Goal: Task Accomplishment & Management: Manage account settings

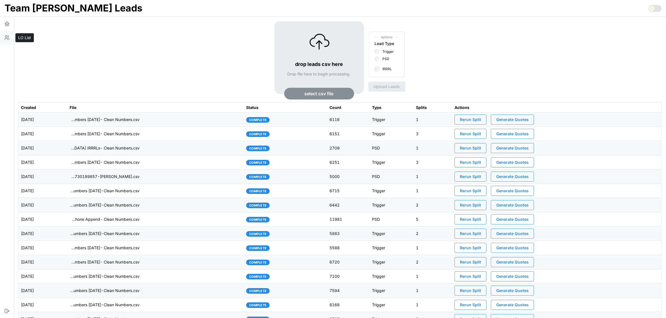
click at [8, 36] on icon "button" at bounding box center [7, 38] width 6 height 6
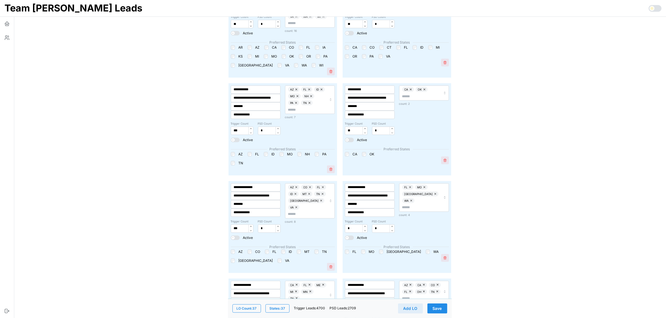
scroll to position [420, 0]
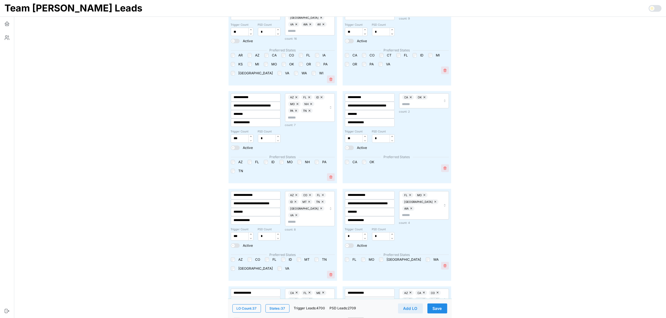
click at [349, 147] on span at bounding box center [352, 148] width 6 height 4
click at [444, 307] on button "Save" at bounding box center [438, 309] width 20 height 10
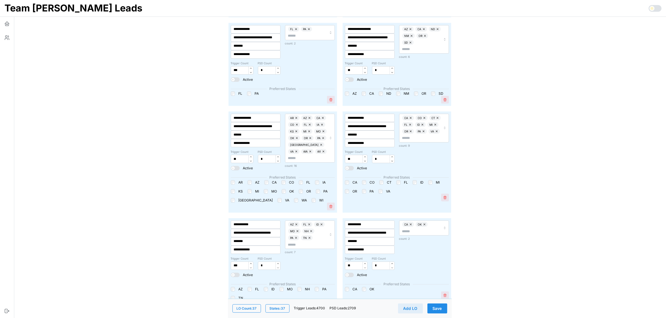
scroll to position [315, 0]
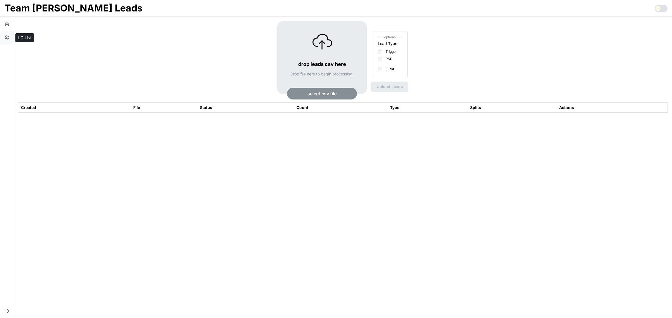
click at [4, 40] on icon "button" at bounding box center [7, 38] width 6 height 6
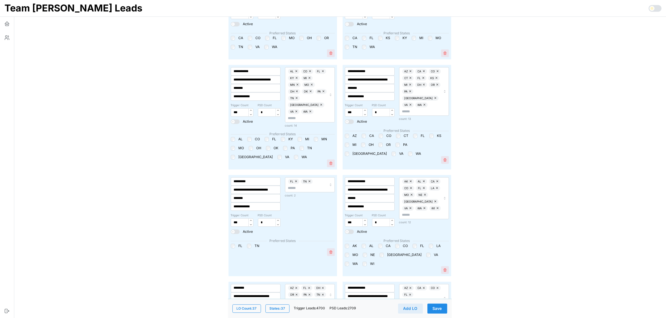
scroll to position [1475, 0]
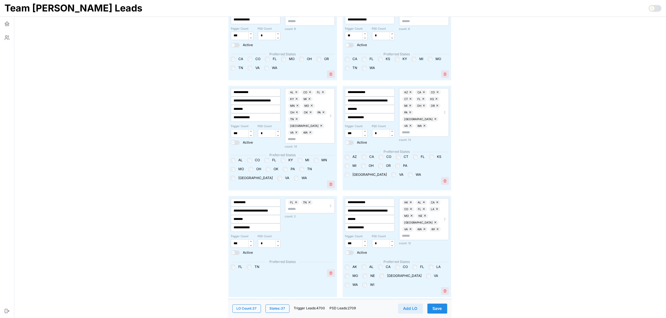
click at [442, 311] on span "Save" at bounding box center [437, 309] width 9 height 10
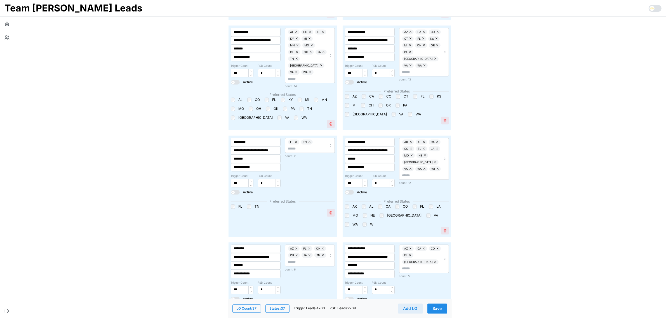
scroll to position [1440, 0]
